Goal: Information Seeking & Learning: Learn about a topic

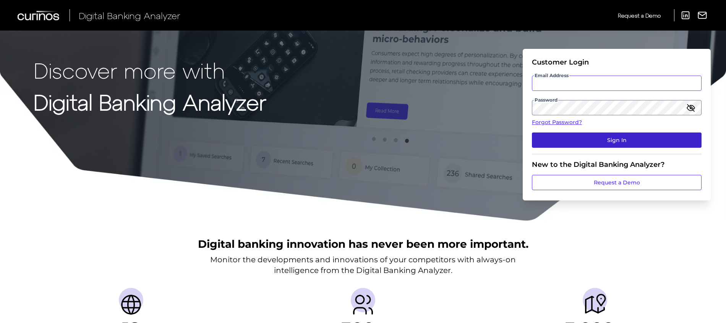
type input "[PERSON_NAME][EMAIL_ADDRESS][DOMAIN_NAME]"
click at [667, 142] on button "Sign In" at bounding box center [617, 140] width 170 height 15
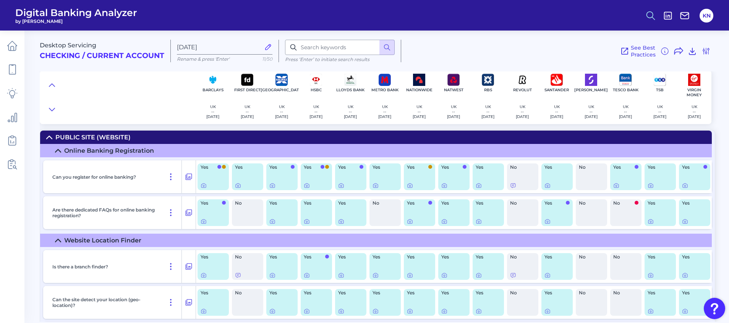
click at [647, 17] on circle at bounding box center [649, 14] width 6 height 6
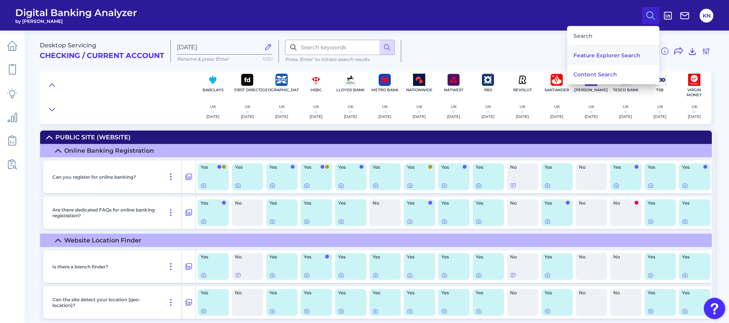
click at [613, 59] on button "Feature Explorer Search" at bounding box center [613, 55] width 92 height 19
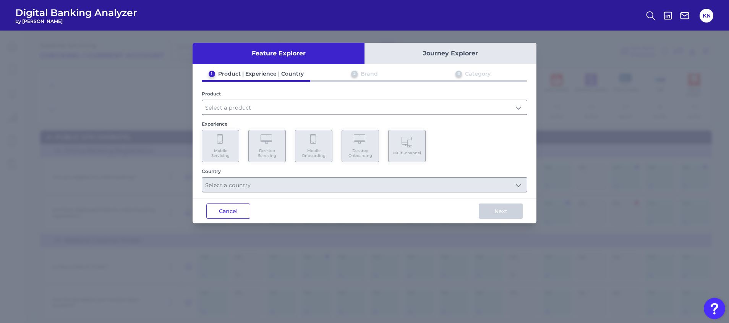
click at [236, 102] on input "text" at bounding box center [364, 107] width 325 height 15
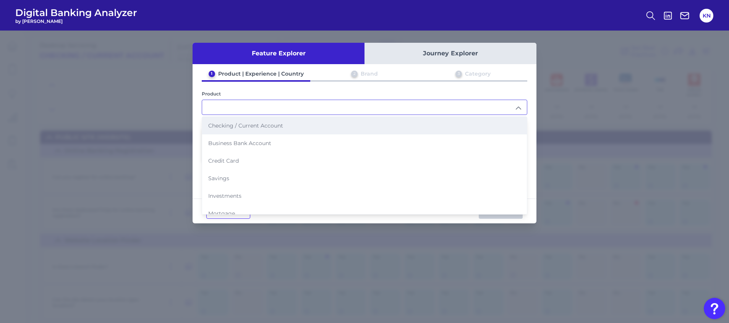
click at [244, 129] on span "Checking / Current Account" at bounding box center [245, 125] width 75 height 7
type input "Checking / Current Account"
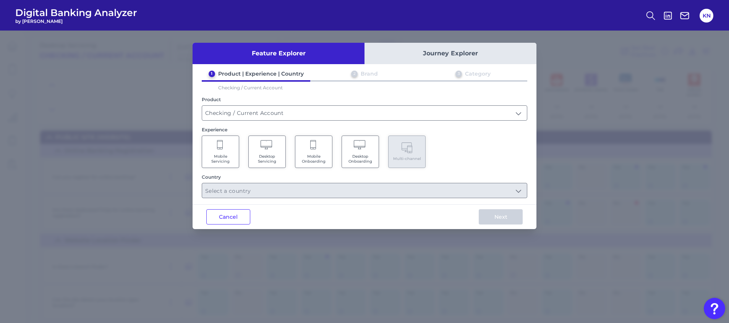
click at [233, 158] on span "Mobile Servicing" at bounding box center [220, 159] width 29 height 10
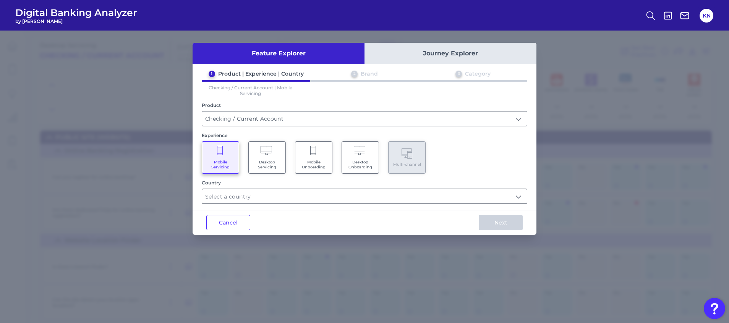
click at [250, 202] on input "text" at bounding box center [364, 196] width 325 height 15
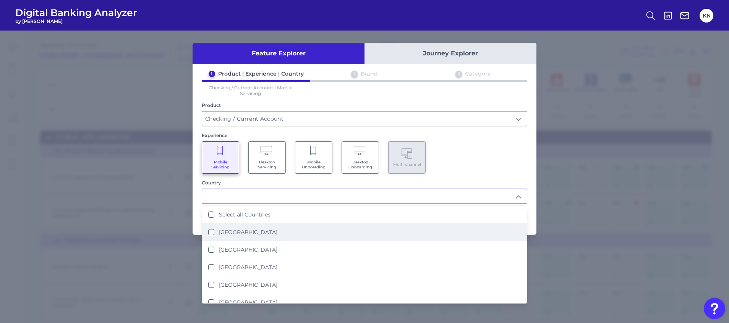
click at [265, 233] on li "[GEOGRAPHIC_DATA]" at bounding box center [364, 232] width 325 height 18
type input "[GEOGRAPHIC_DATA]"
click at [498, 150] on div "Mobile Servicing Desktop Servicing Mobile Onboarding Desktop Onboarding Multi-c…" at bounding box center [364, 157] width 325 height 32
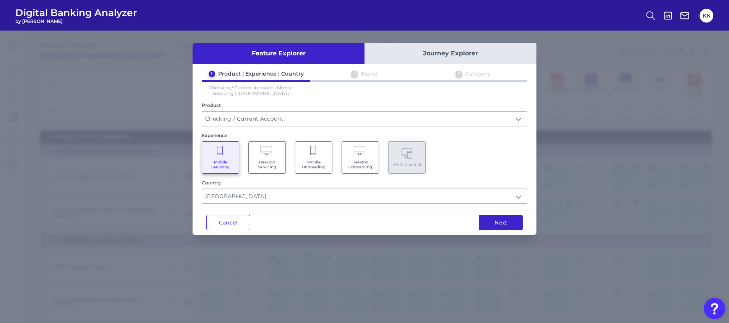
click at [509, 221] on button "Next" at bounding box center [500, 222] width 44 height 15
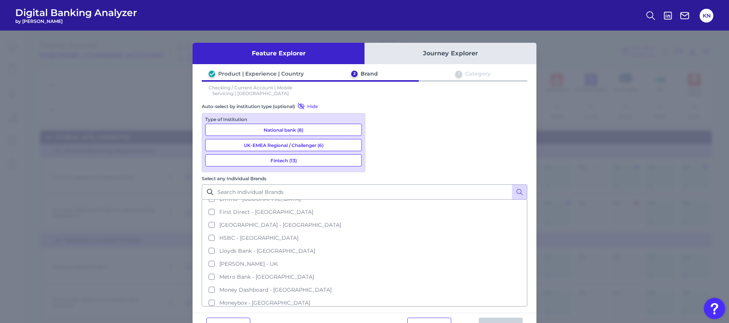
scroll to position [86, 0]
